Goal: Navigation & Orientation: Find specific page/section

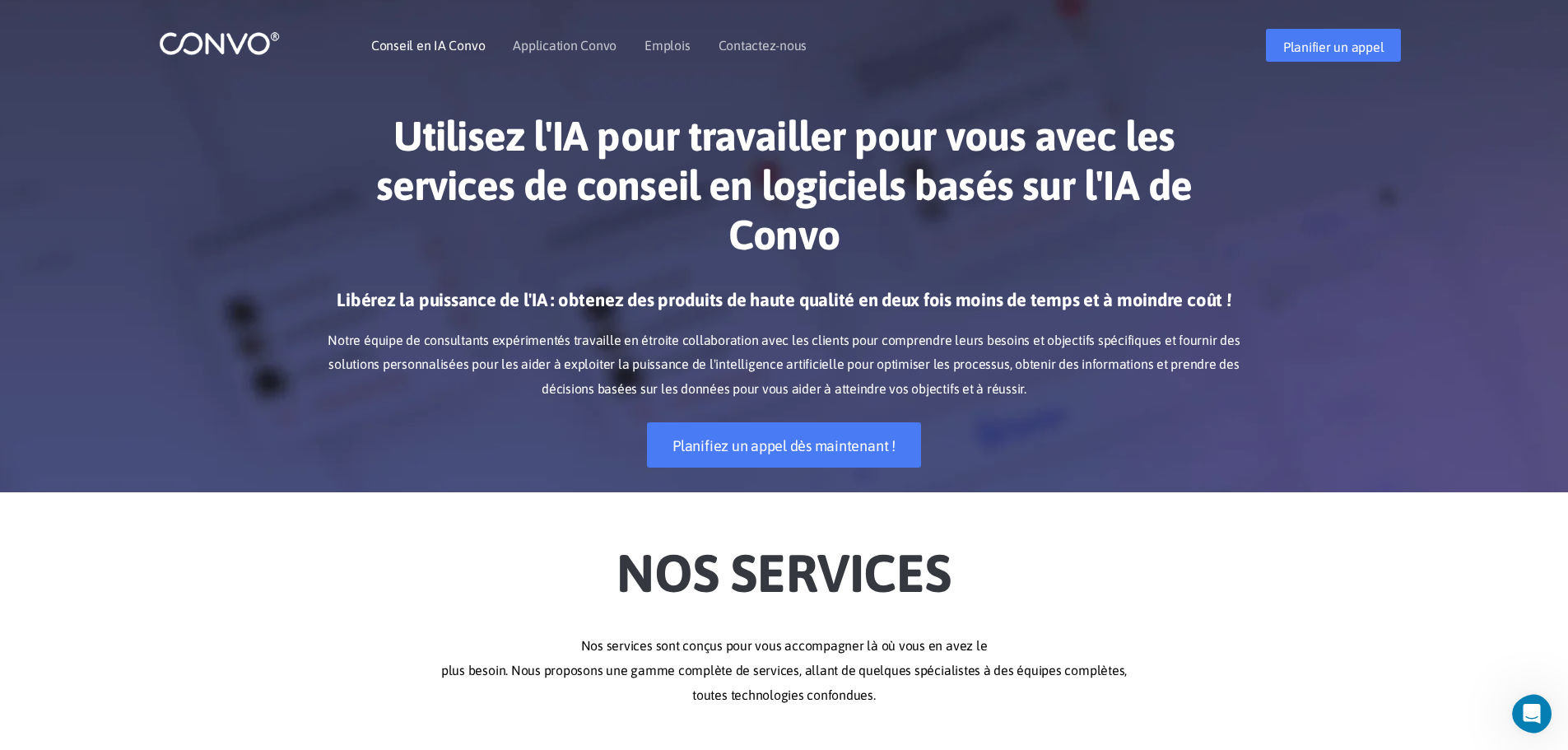
click at [416, 44] on font "Conseil en IA Convo" at bounding box center [428, 46] width 114 height 15
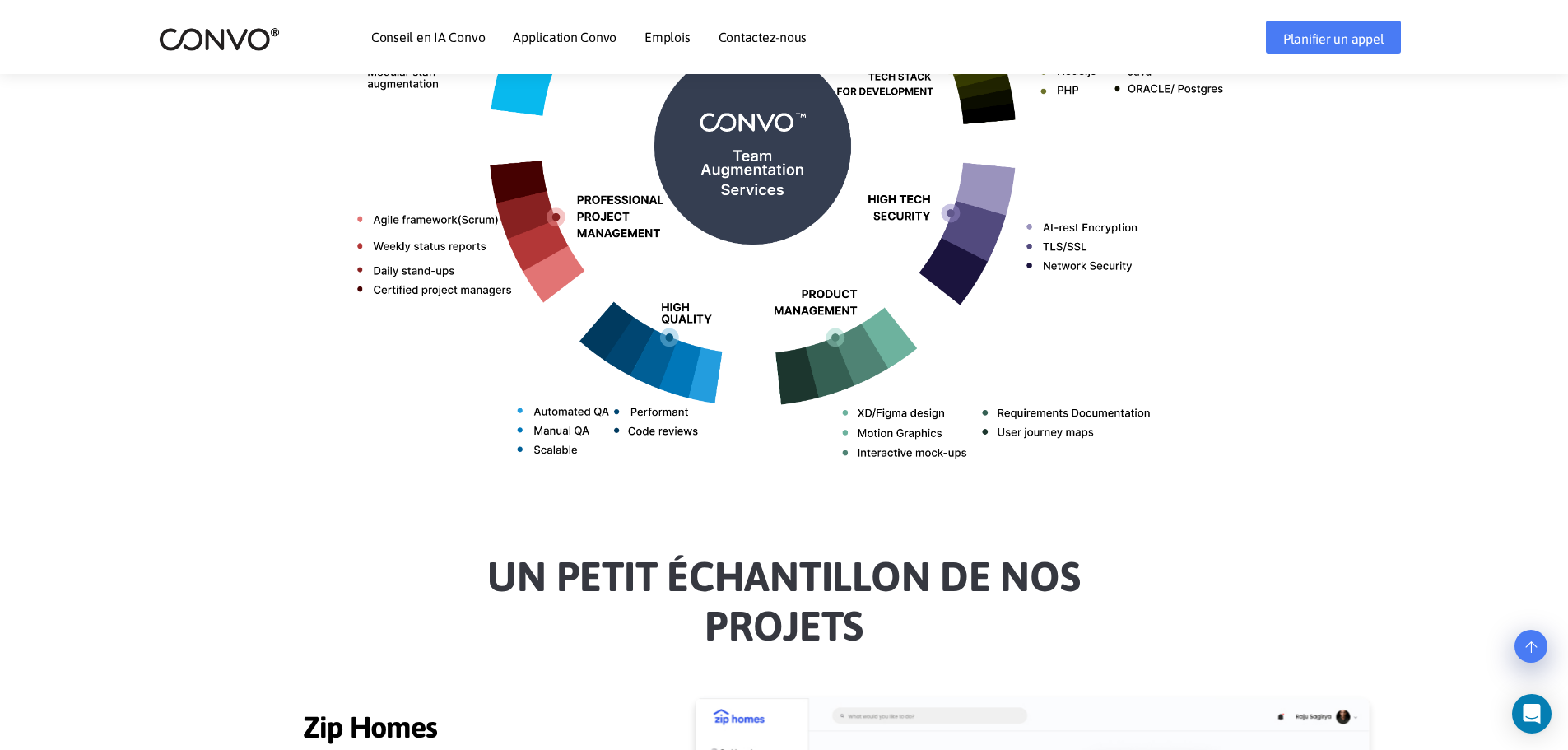
scroll to position [659, 0]
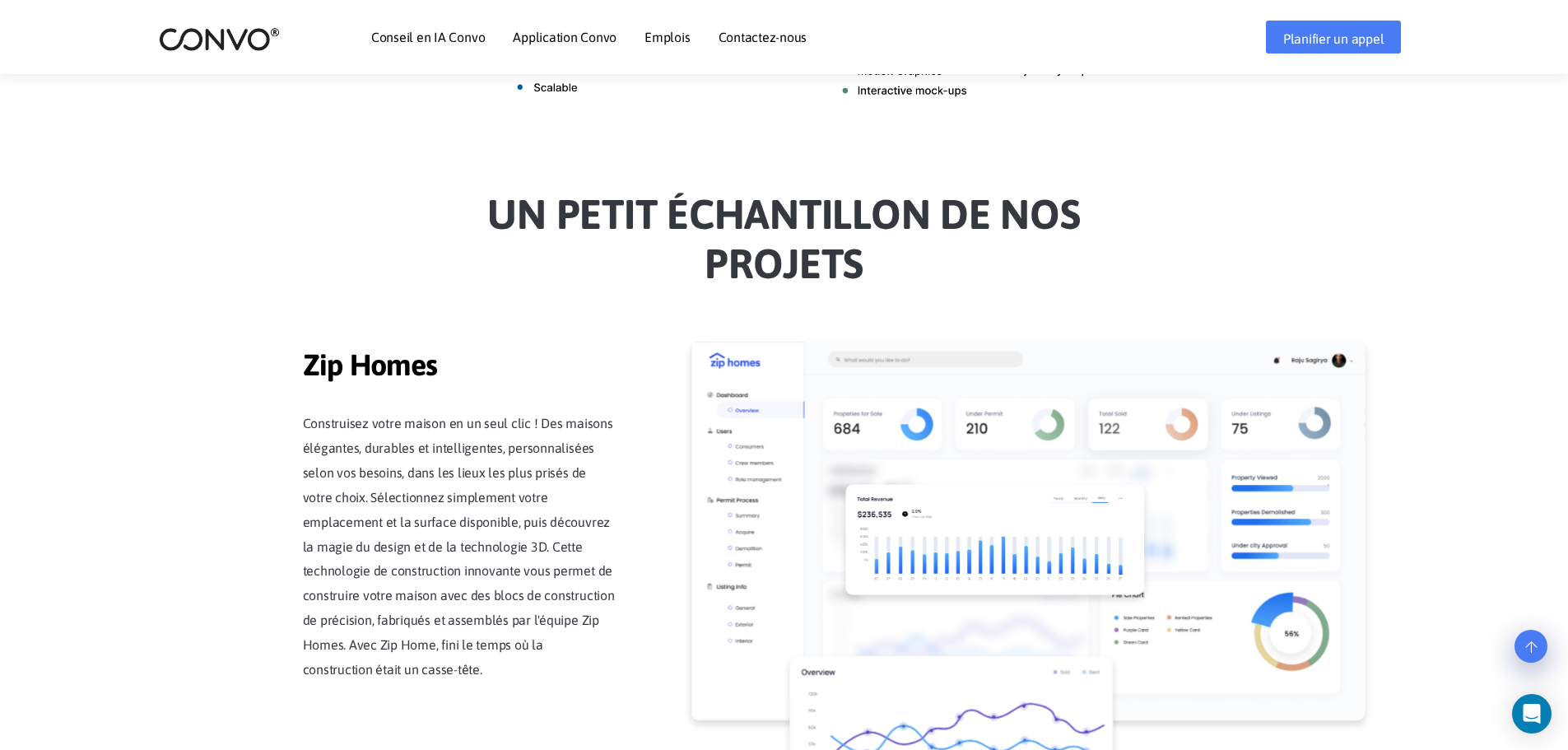
scroll to position [1378, 0]
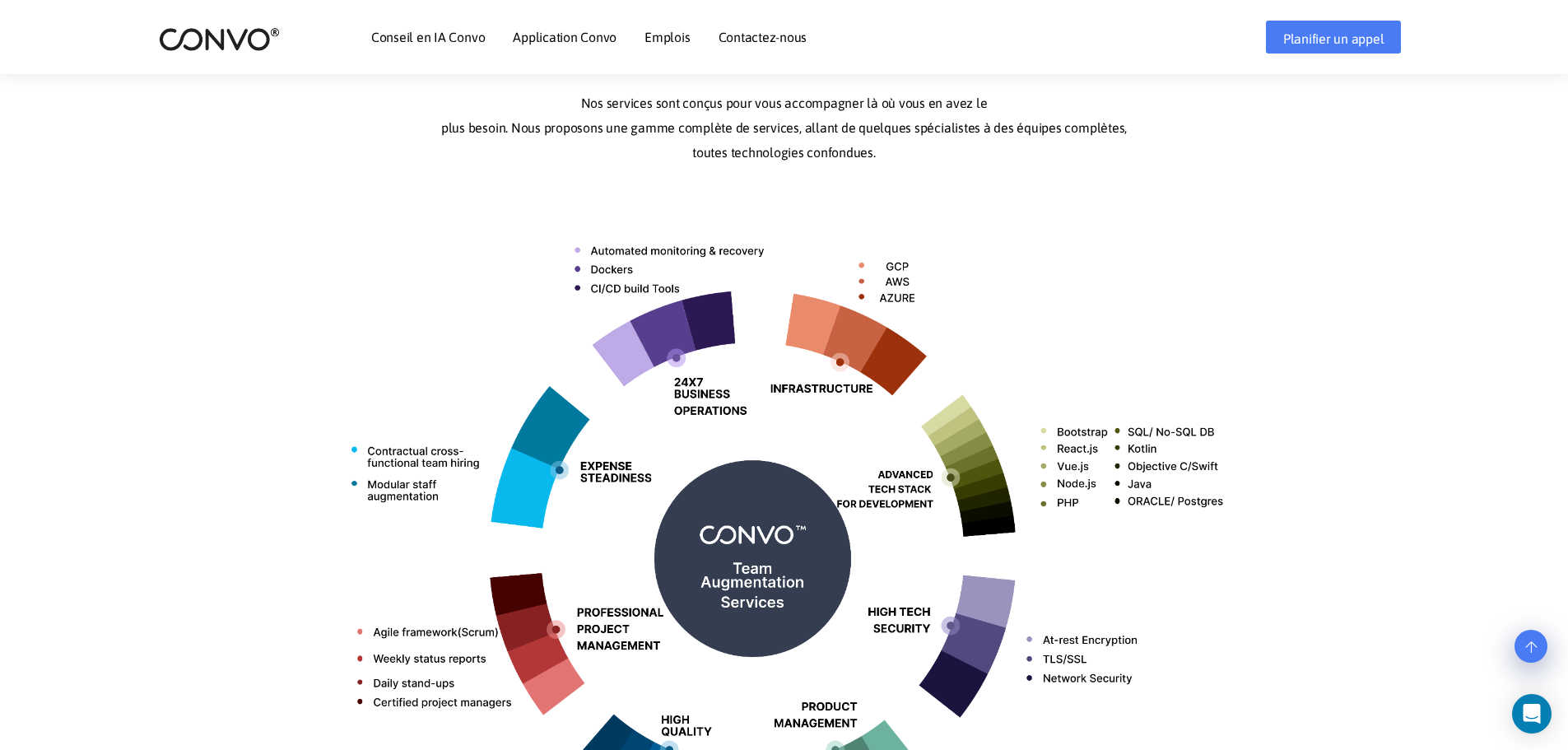
scroll to position [390, 0]
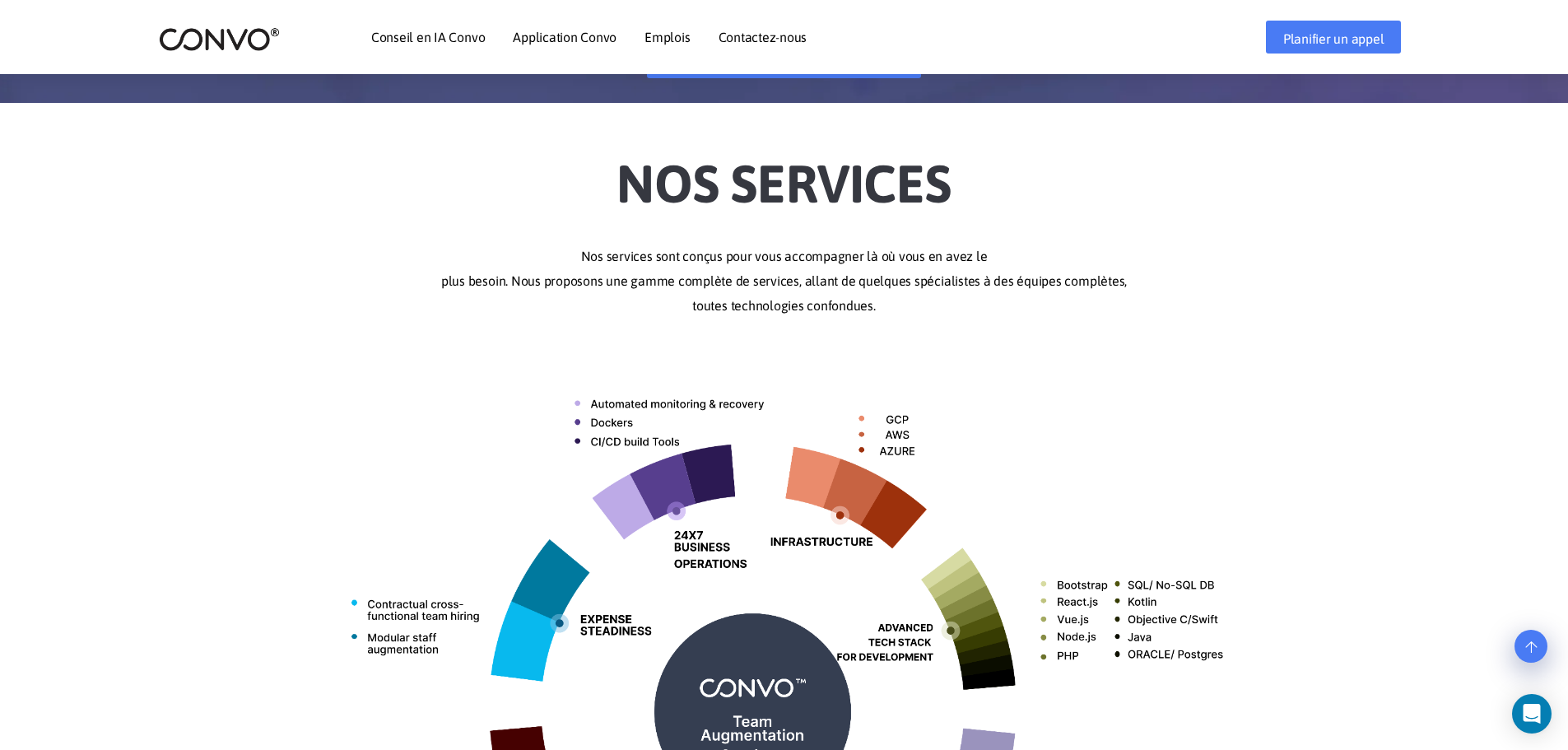
click at [738, 40] on font "Contactez-nous" at bounding box center [762, 37] width 89 height 15
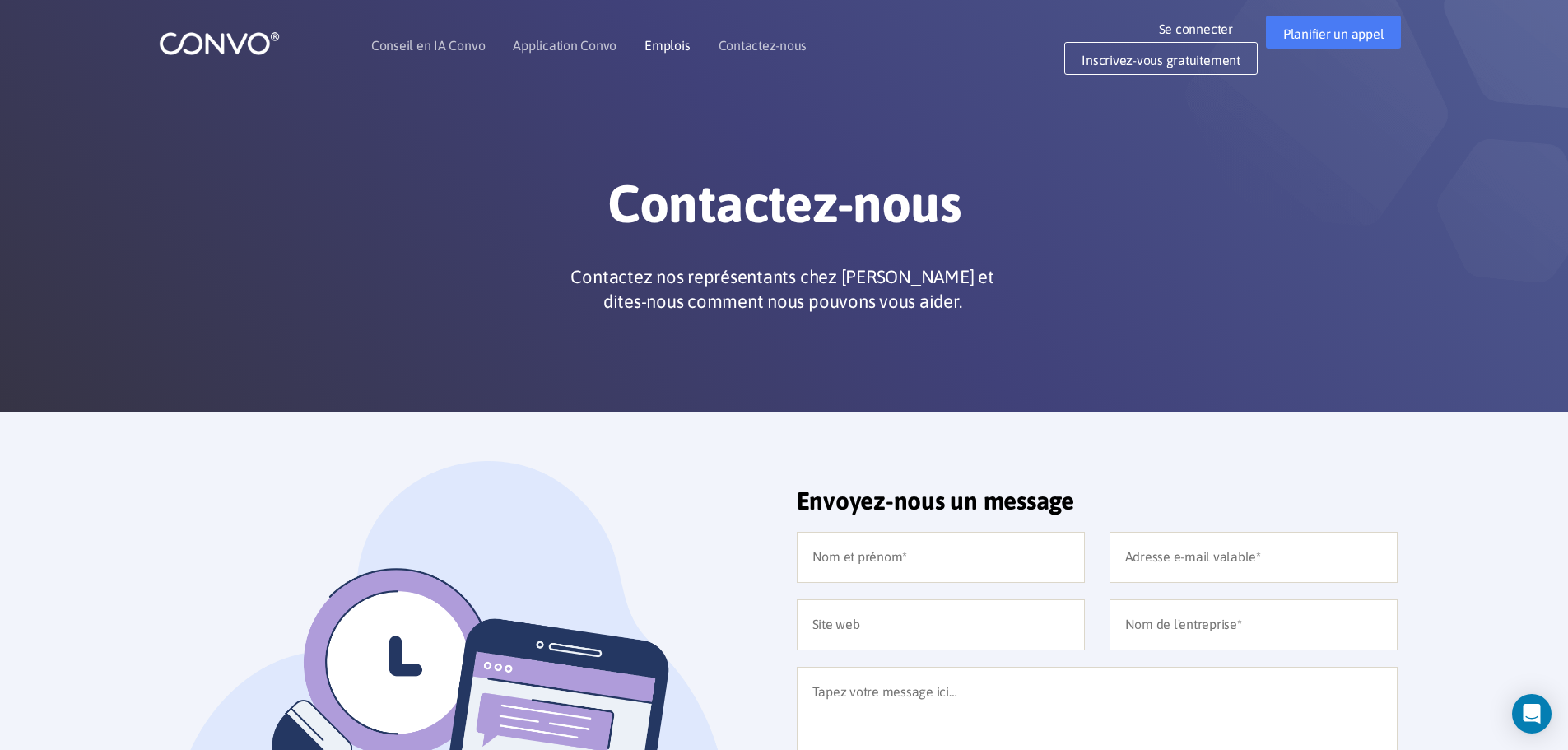
click at [655, 40] on font "Emplois" at bounding box center [667, 46] width 46 height 15
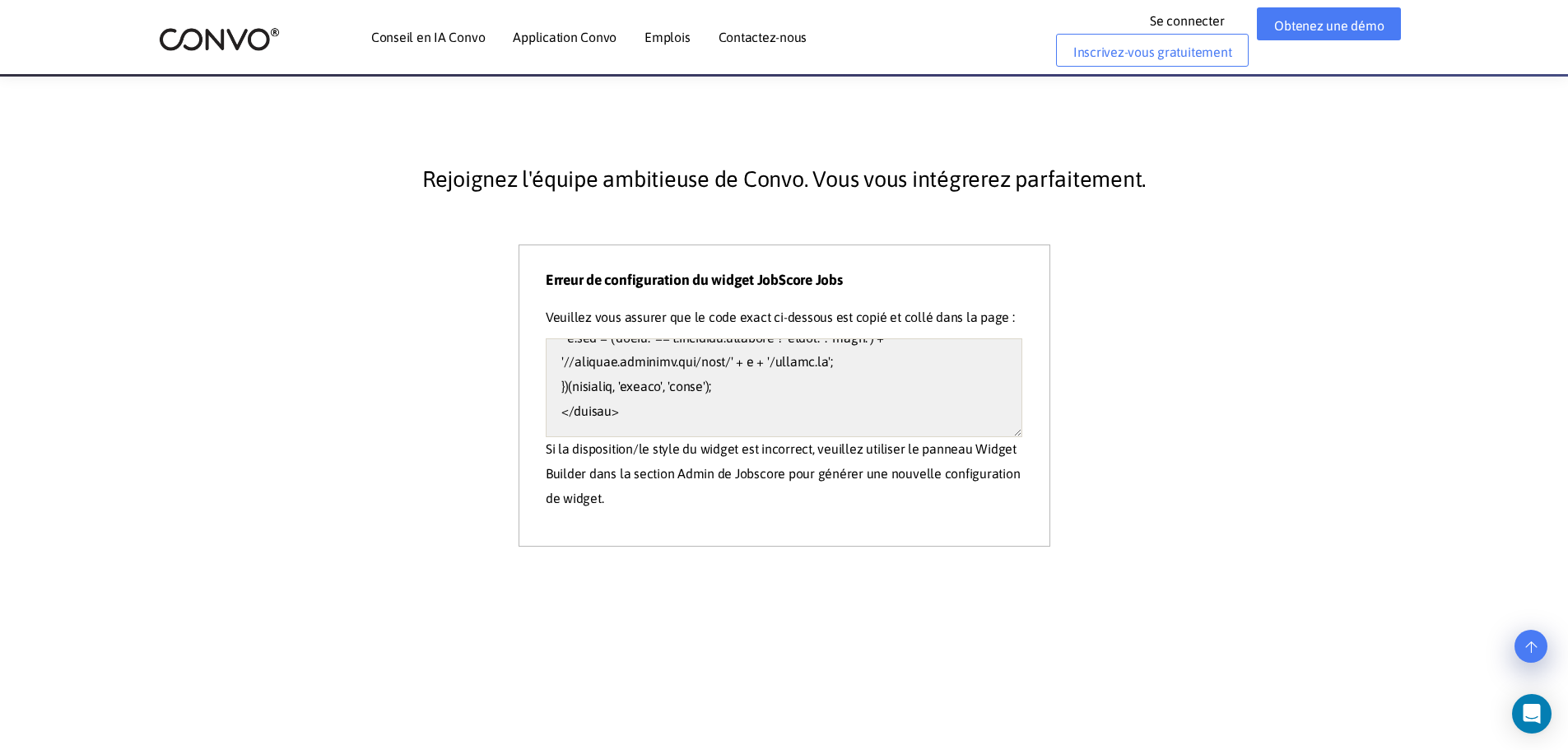
scroll to position [329, 0]
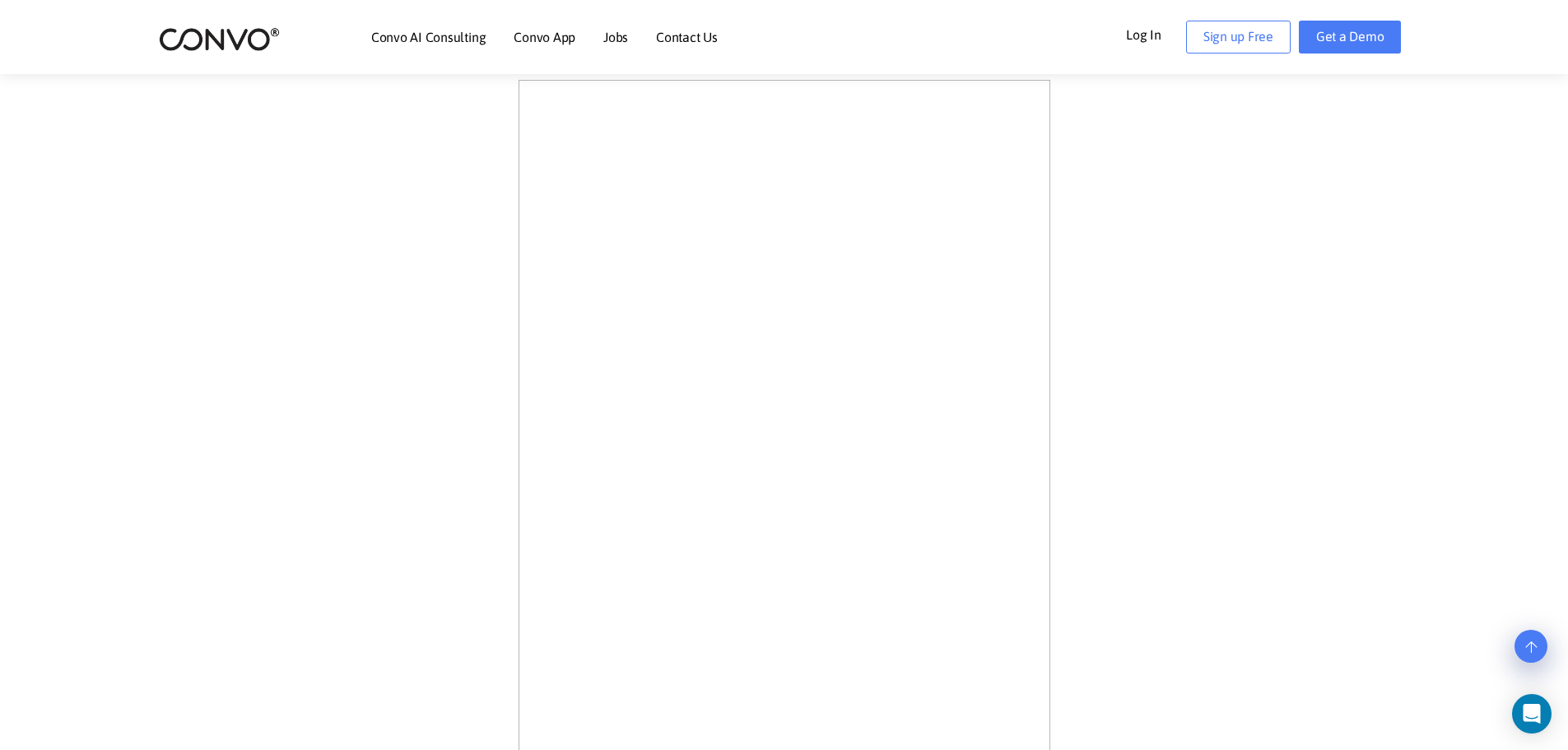
scroll to position [494, 0]
